Goal: Navigation & Orientation: Go to known website

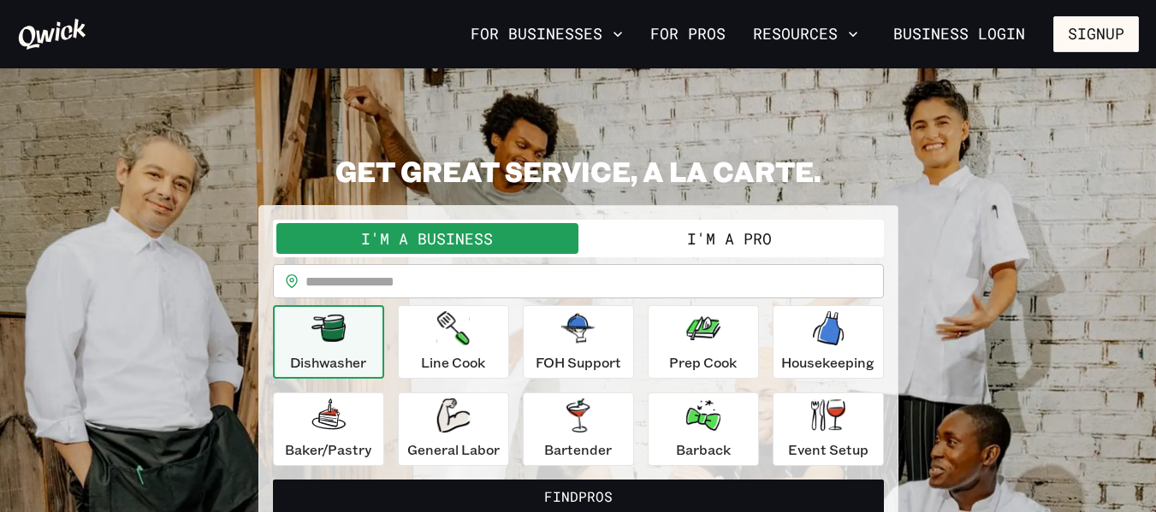
click at [732, 117] on section "**********" at bounding box center [578, 341] width 1156 height 546
click at [977, 46] on link "Business Login" at bounding box center [959, 34] width 161 height 36
click at [1000, 34] on link "Business Login" at bounding box center [959, 34] width 161 height 36
